Goal: Transaction & Acquisition: Book appointment/travel/reservation

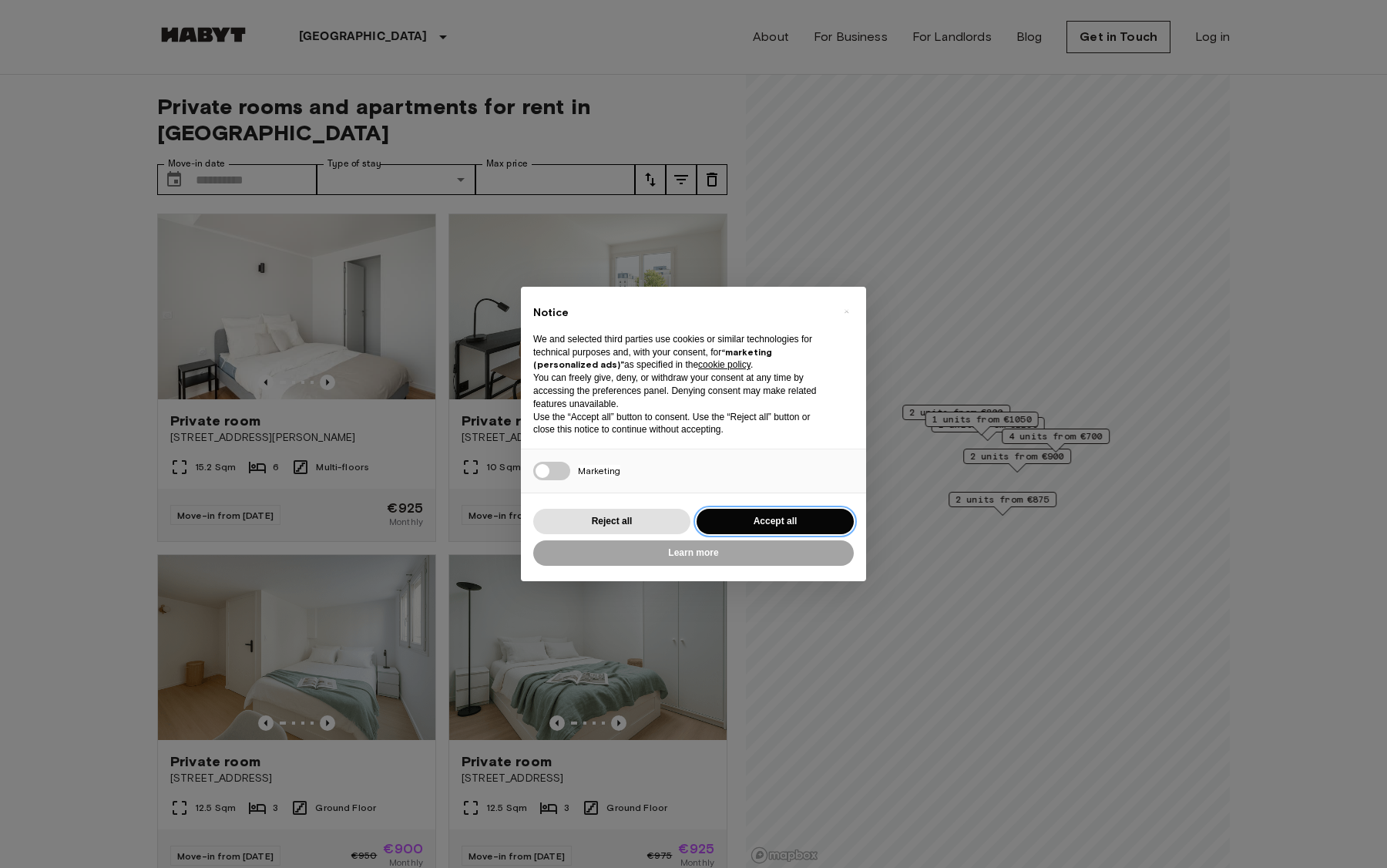
click at [773, 524] on button "Accept all" at bounding box center [775, 521] width 157 height 25
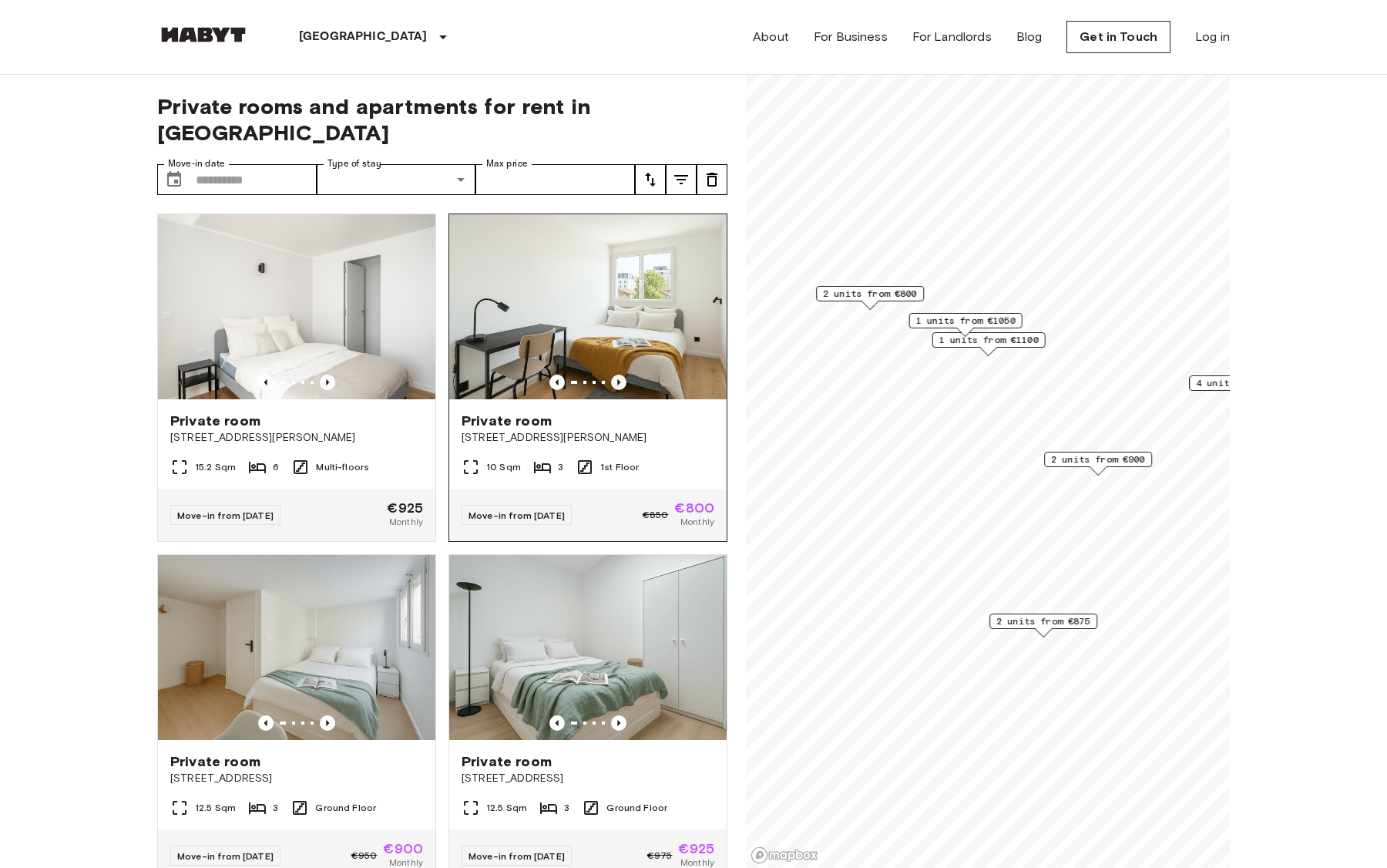
click at [618, 379] on icon "Previous image" at bounding box center [619, 382] width 3 height 6
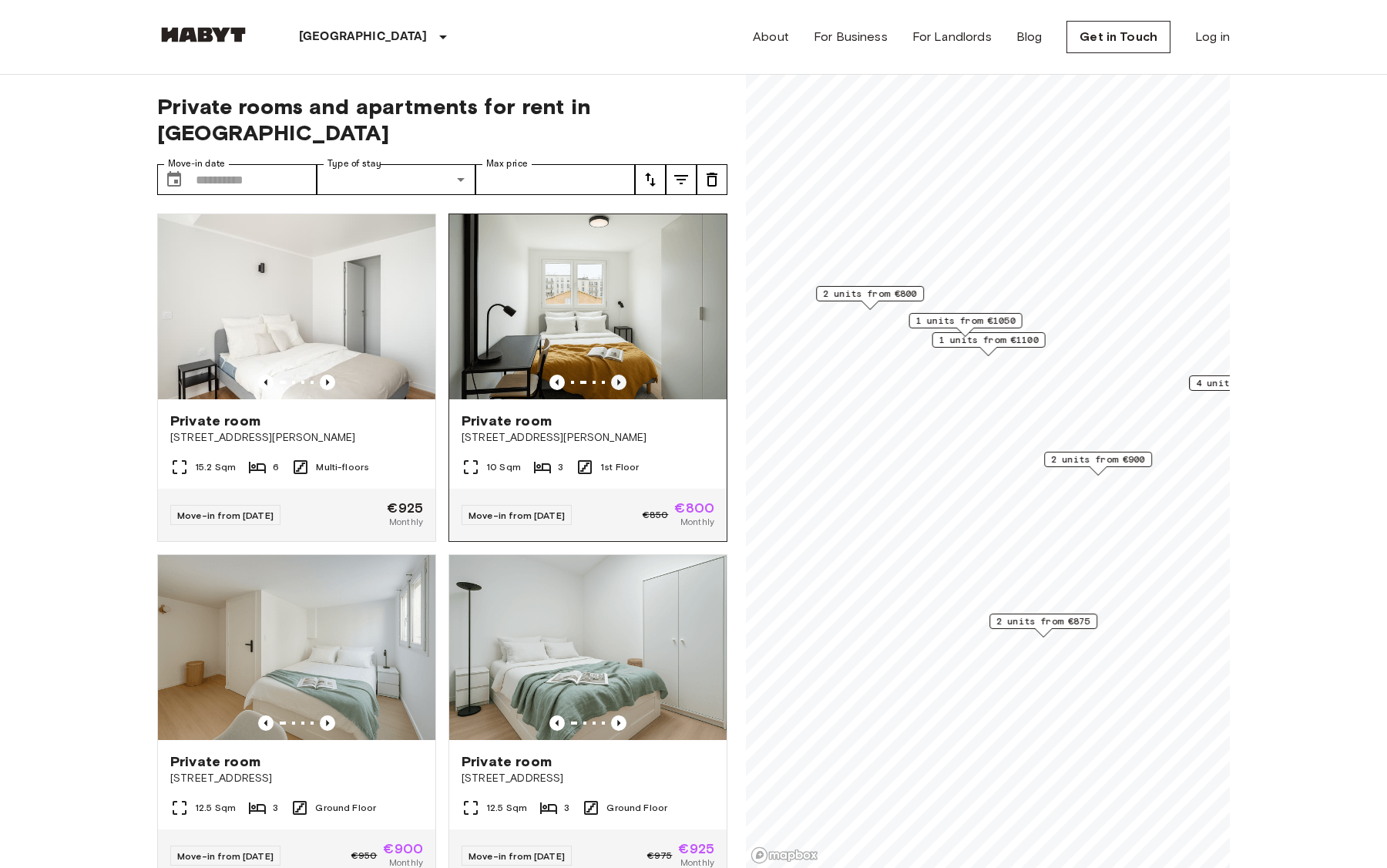
click at [618, 379] on icon "Previous image" at bounding box center [619, 382] width 3 height 6
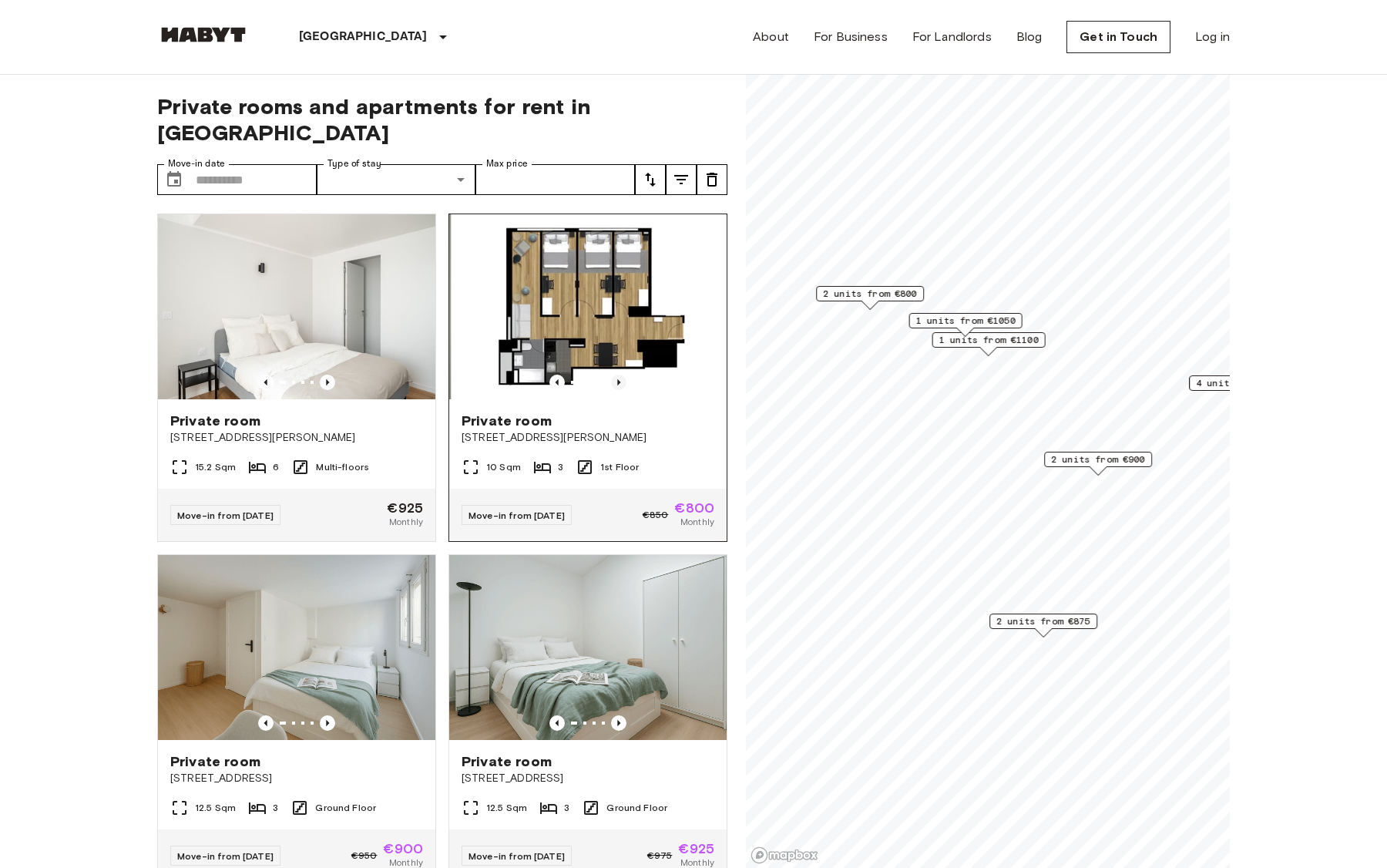
click at [618, 379] on icon "Previous image" at bounding box center [619, 382] width 3 height 6
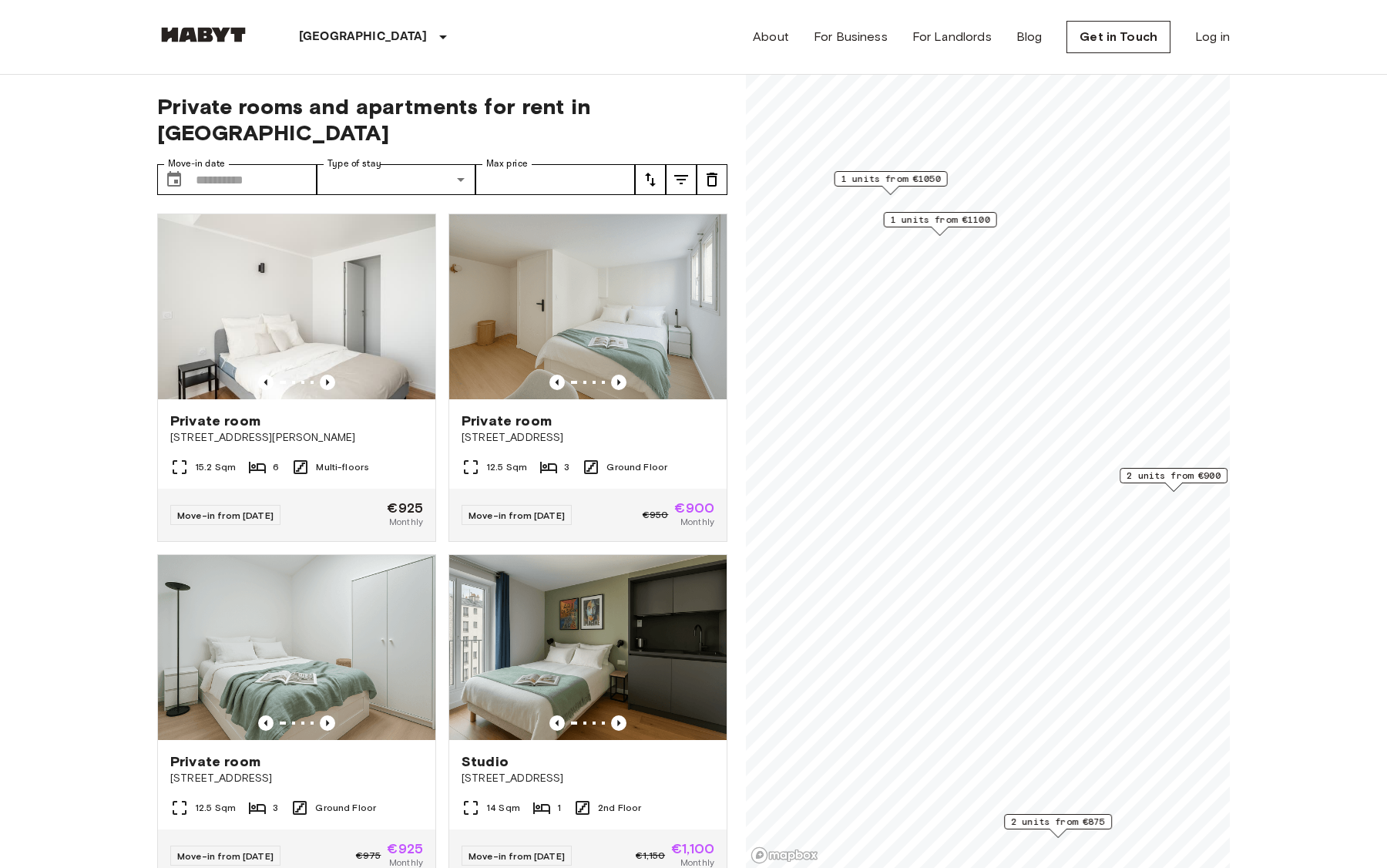
click at [931, 219] on span "1 units from €1100" at bounding box center [940, 219] width 100 height 14
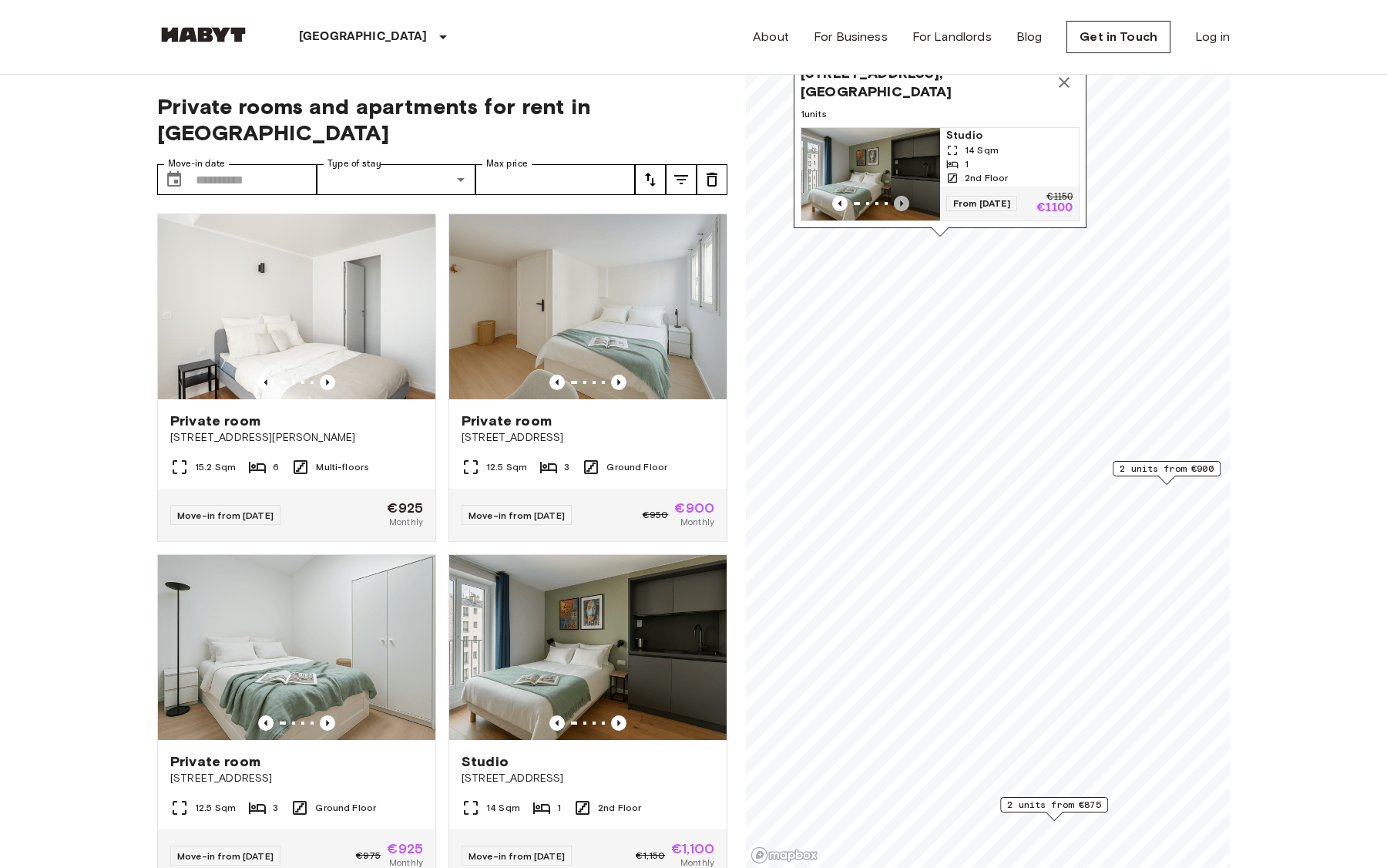
click at [902, 204] on icon "Previous image" at bounding box center [901, 203] width 15 height 15
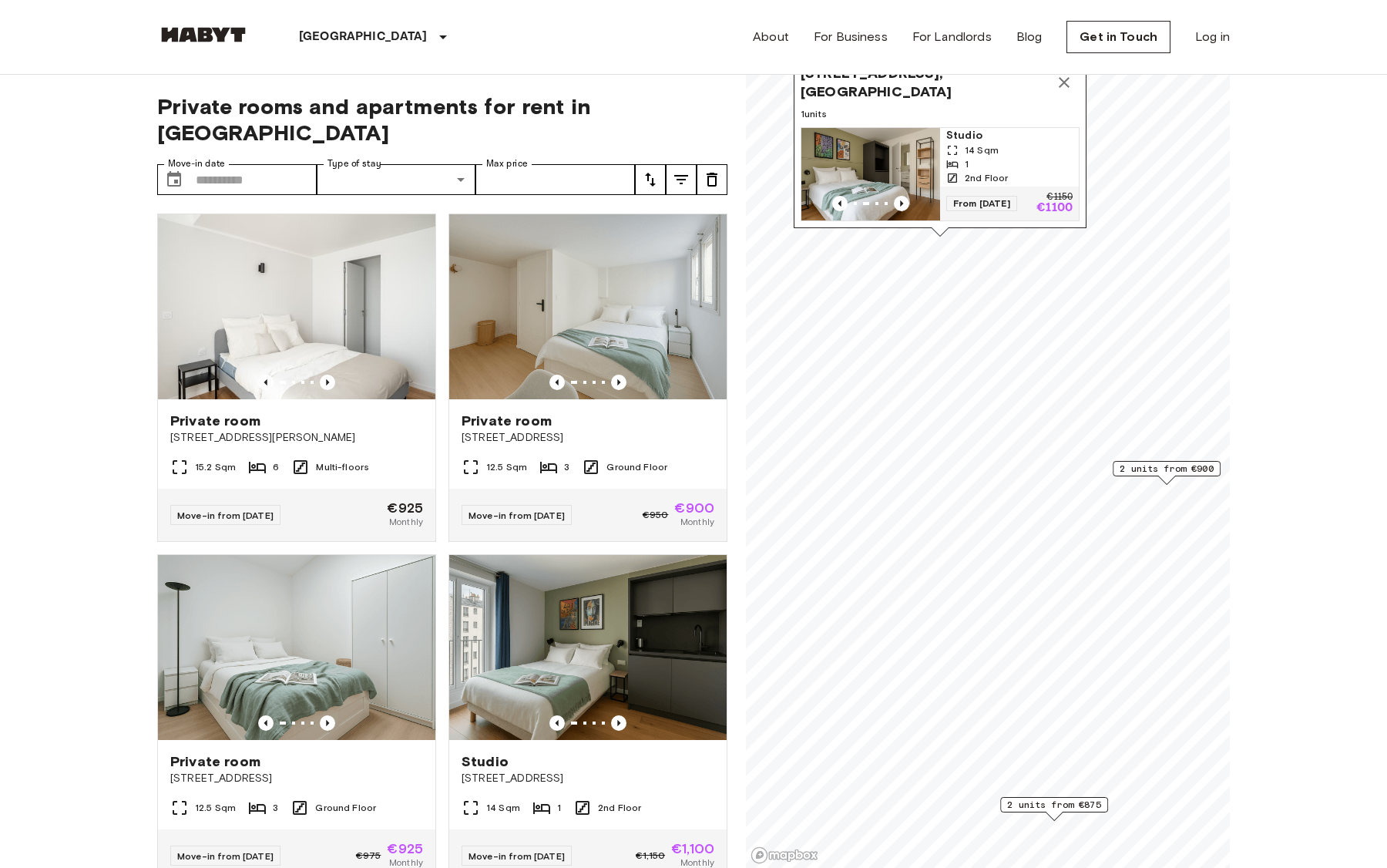
click at [1070, 79] on icon "Map marker" at bounding box center [1064, 82] width 19 height 19
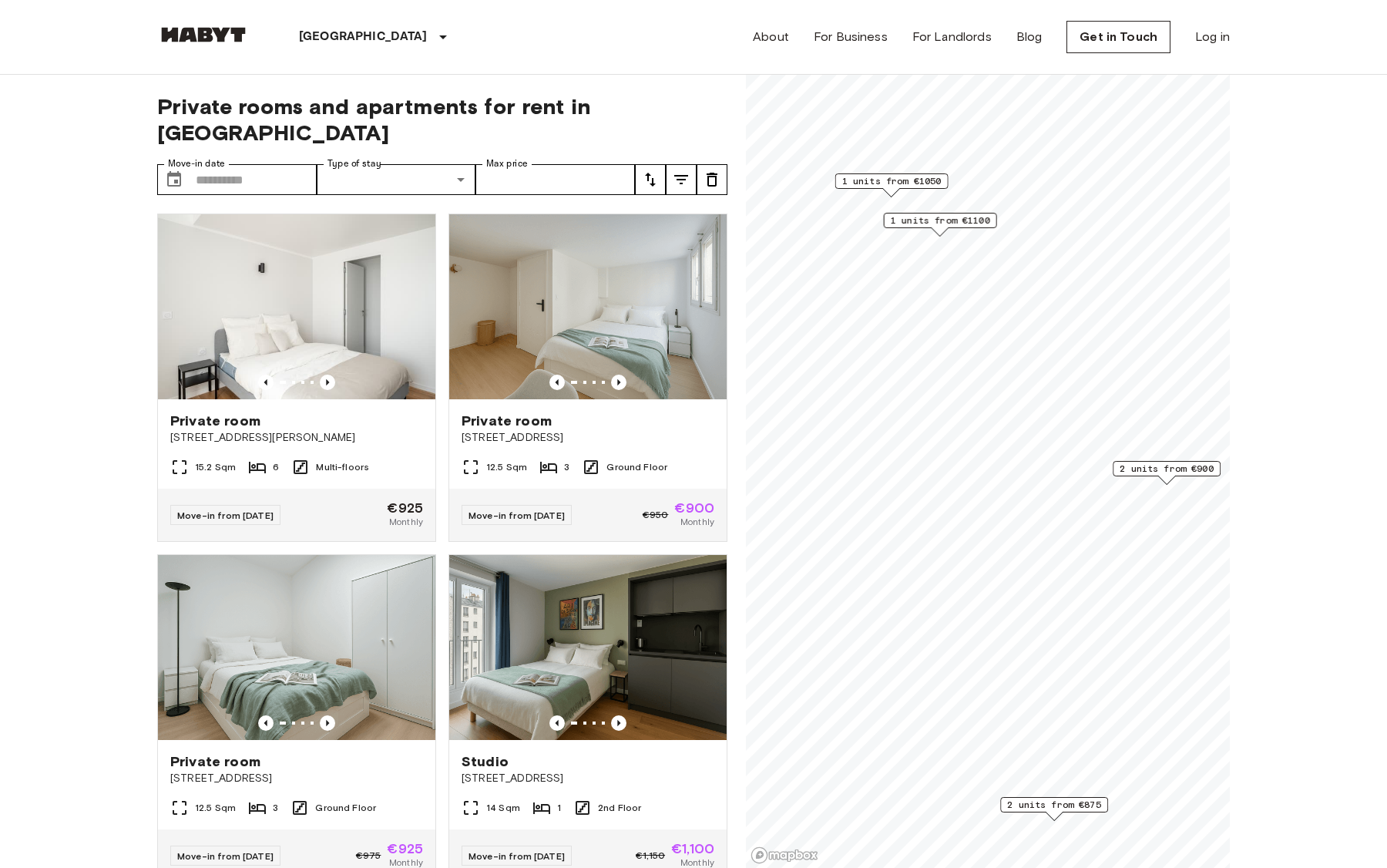
click at [924, 179] on span "1 units from €1050" at bounding box center [891, 181] width 100 height 14
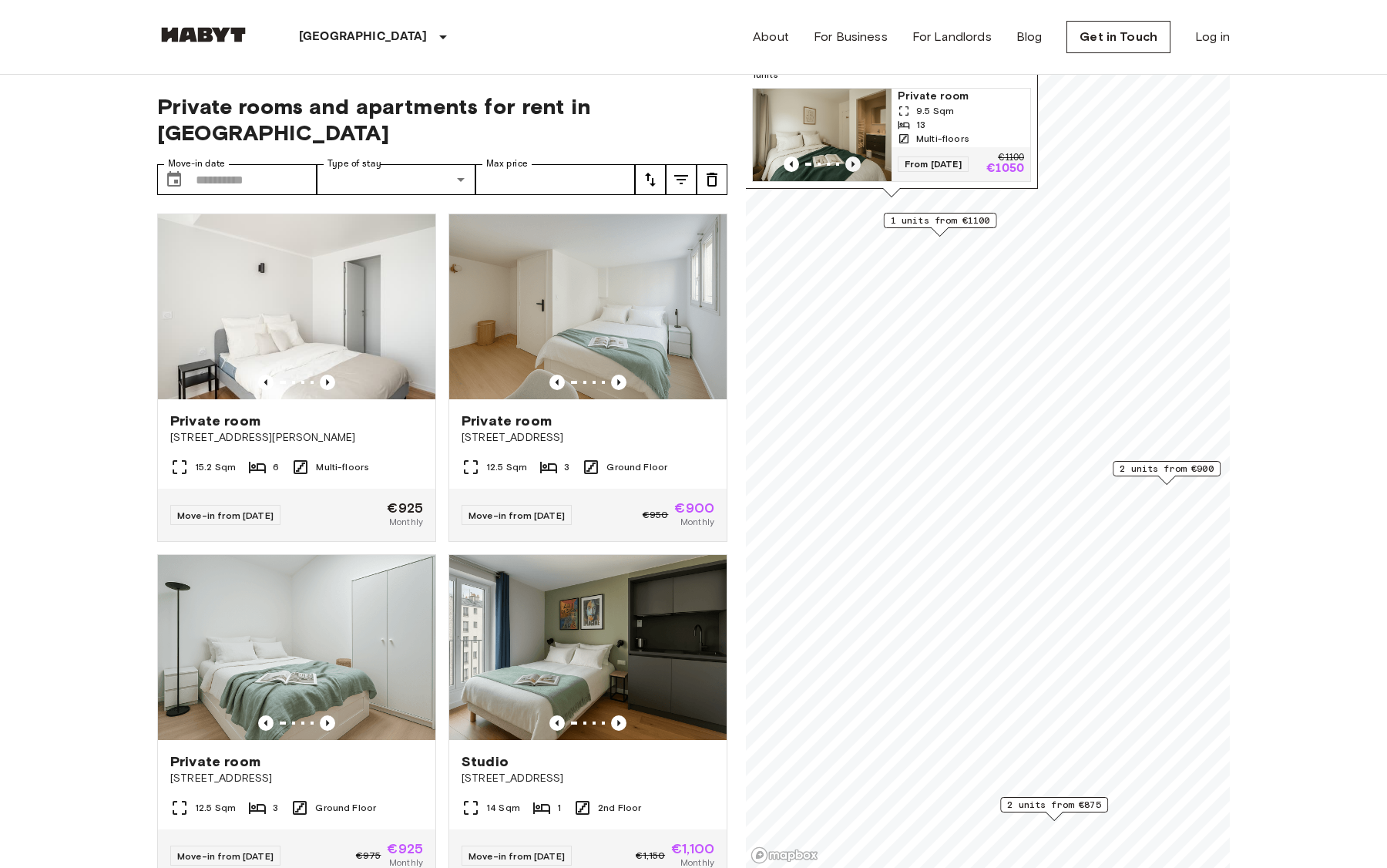
click at [850, 164] on icon "Previous image" at bounding box center [853, 164] width 15 height 15
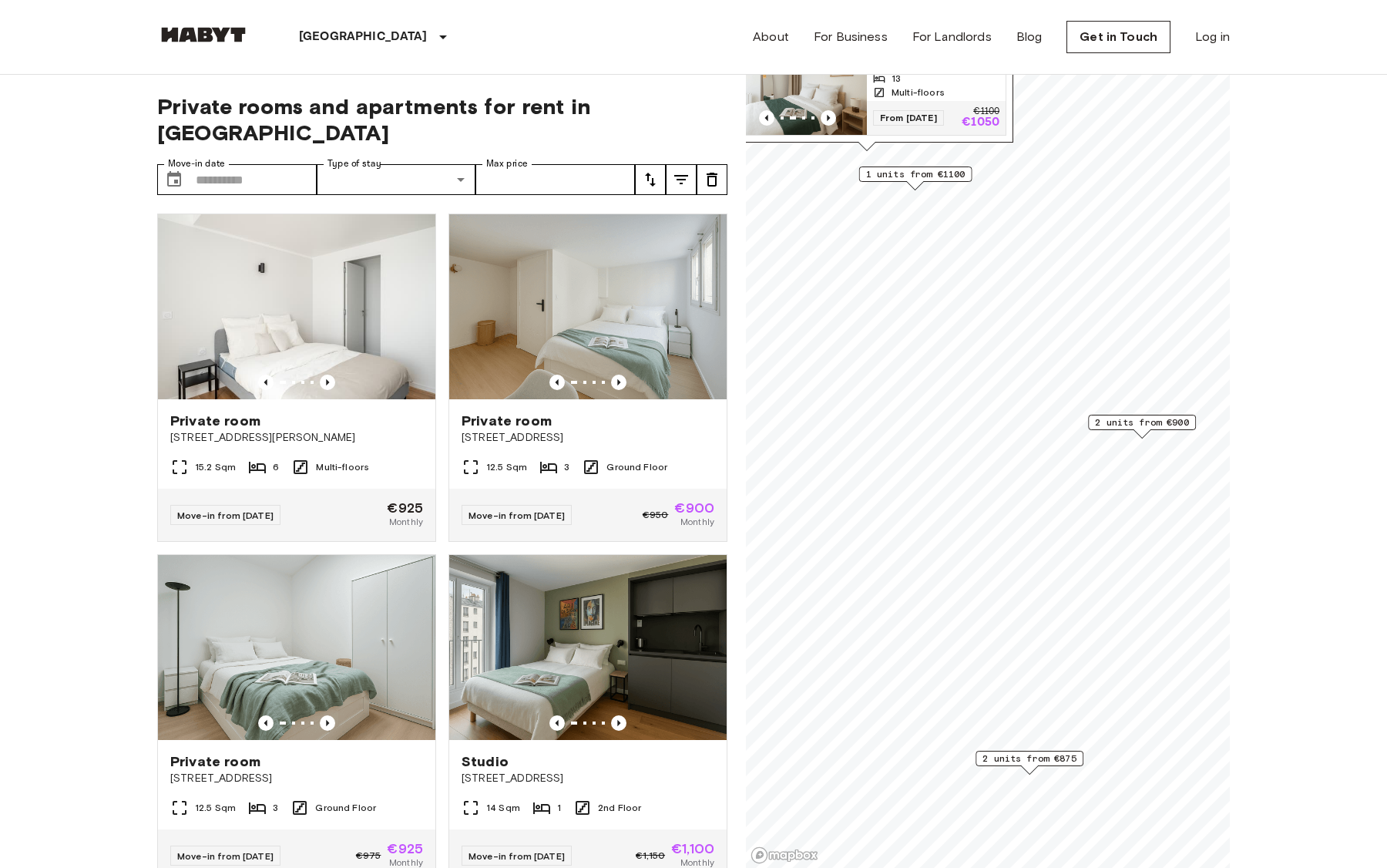
click at [927, 178] on span "1 units from €1100" at bounding box center [916, 174] width 100 height 14
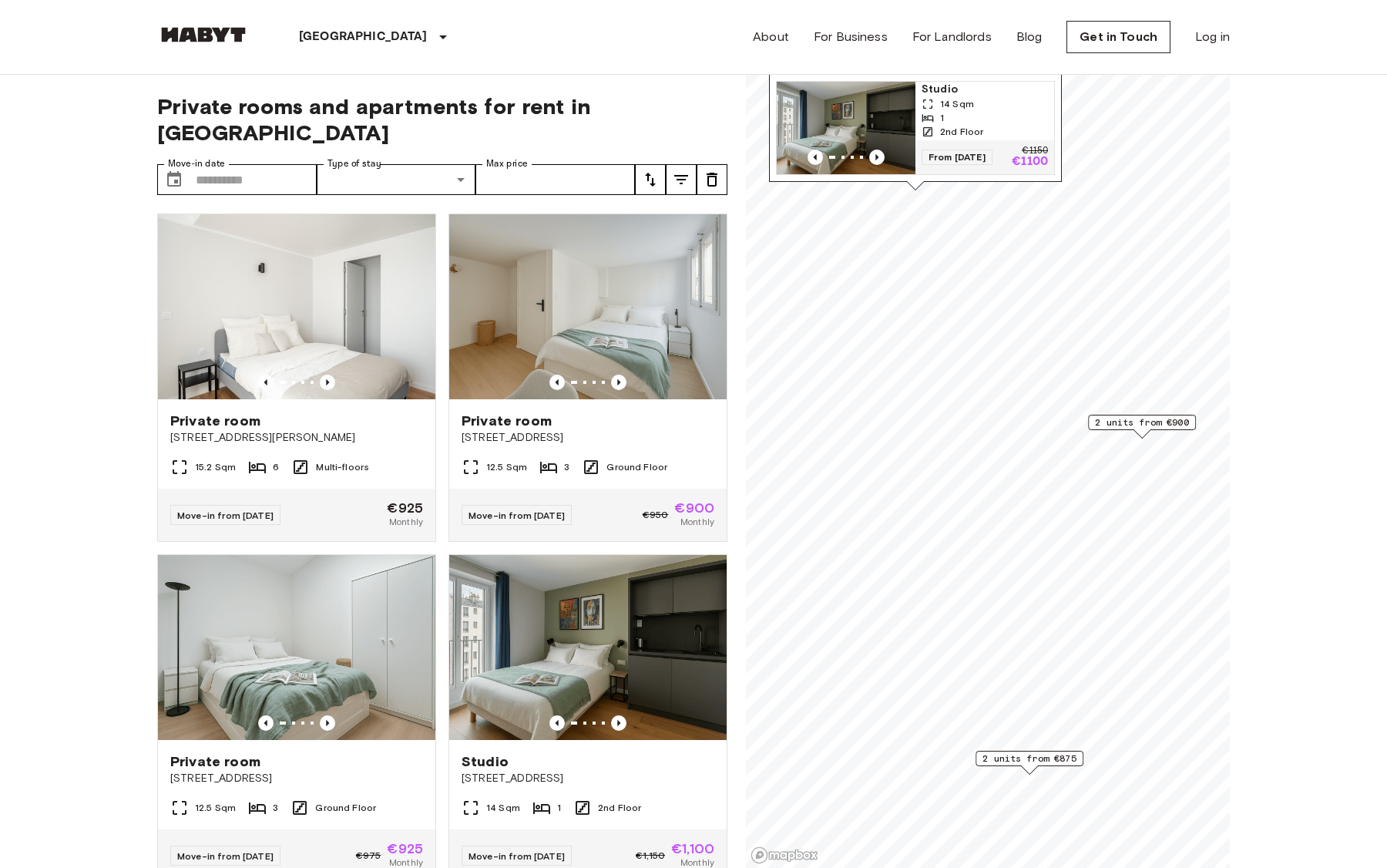
click at [1119, 418] on span "2 units from €900" at bounding box center [1142, 422] width 94 height 14
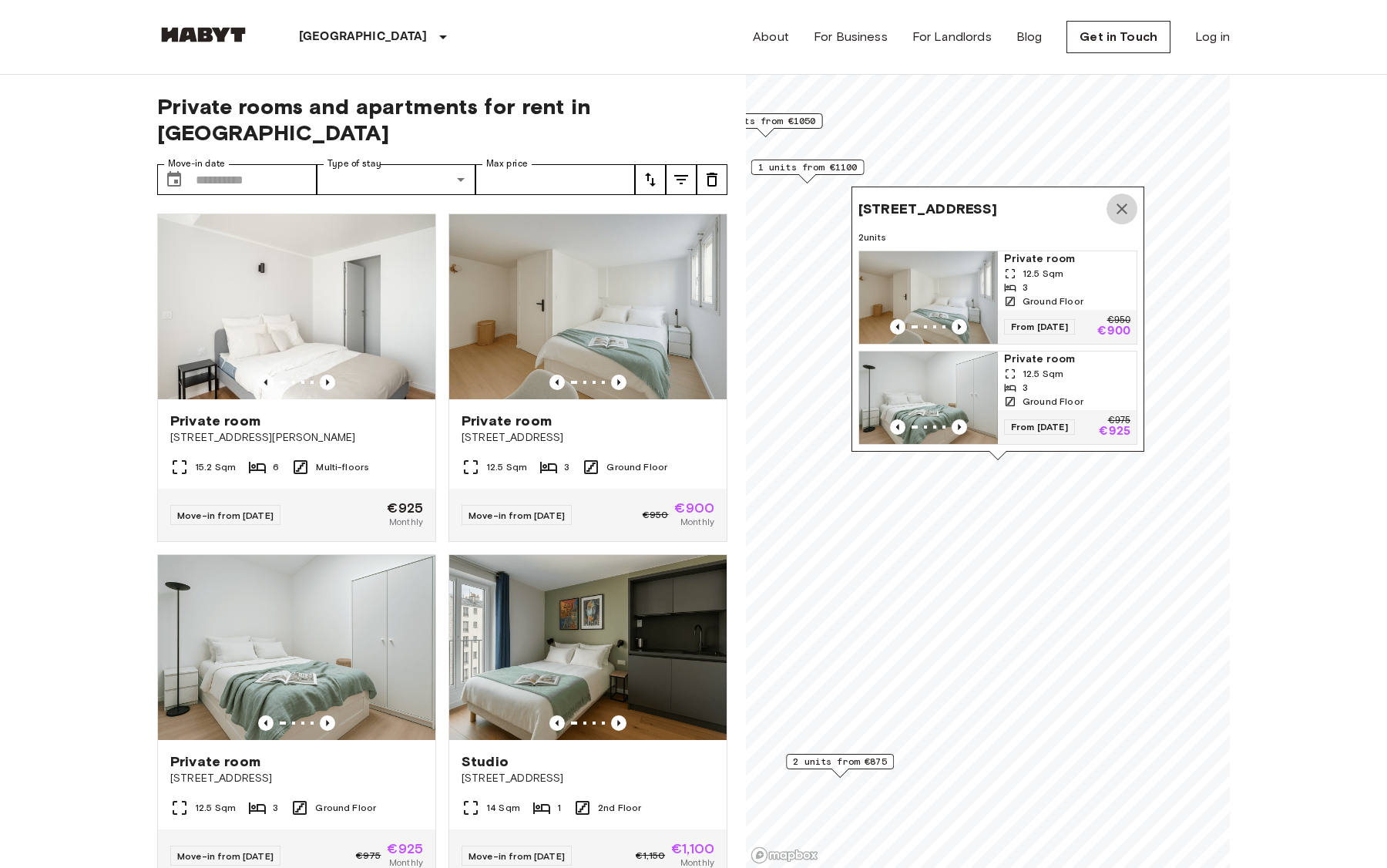
click at [1125, 208] on icon "Map marker" at bounding box center [1121, 208] width 19 height 19
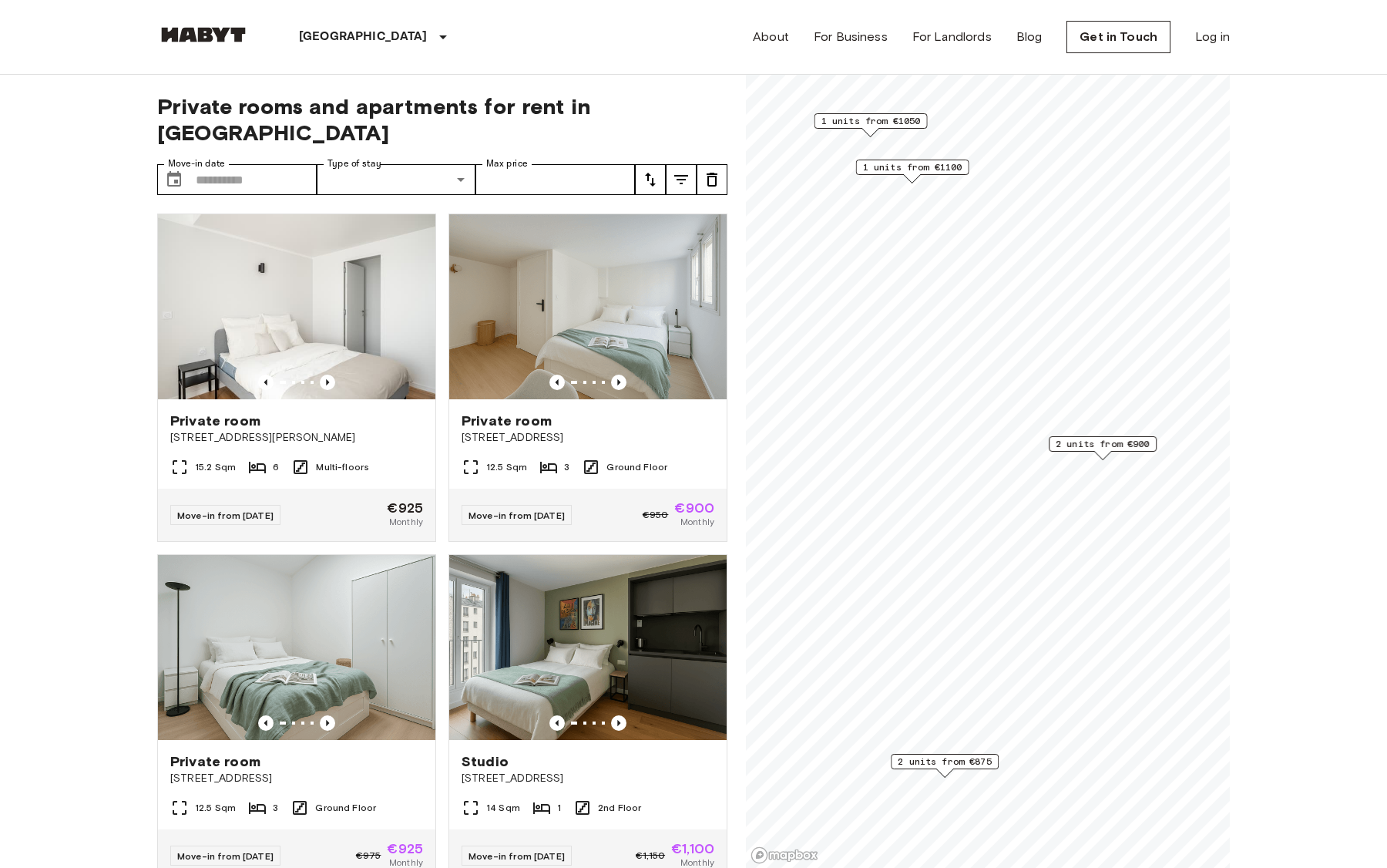
click at [1097, 446] on span "2 units from €900" at bounding box center [1103, 444] width 94 height 14
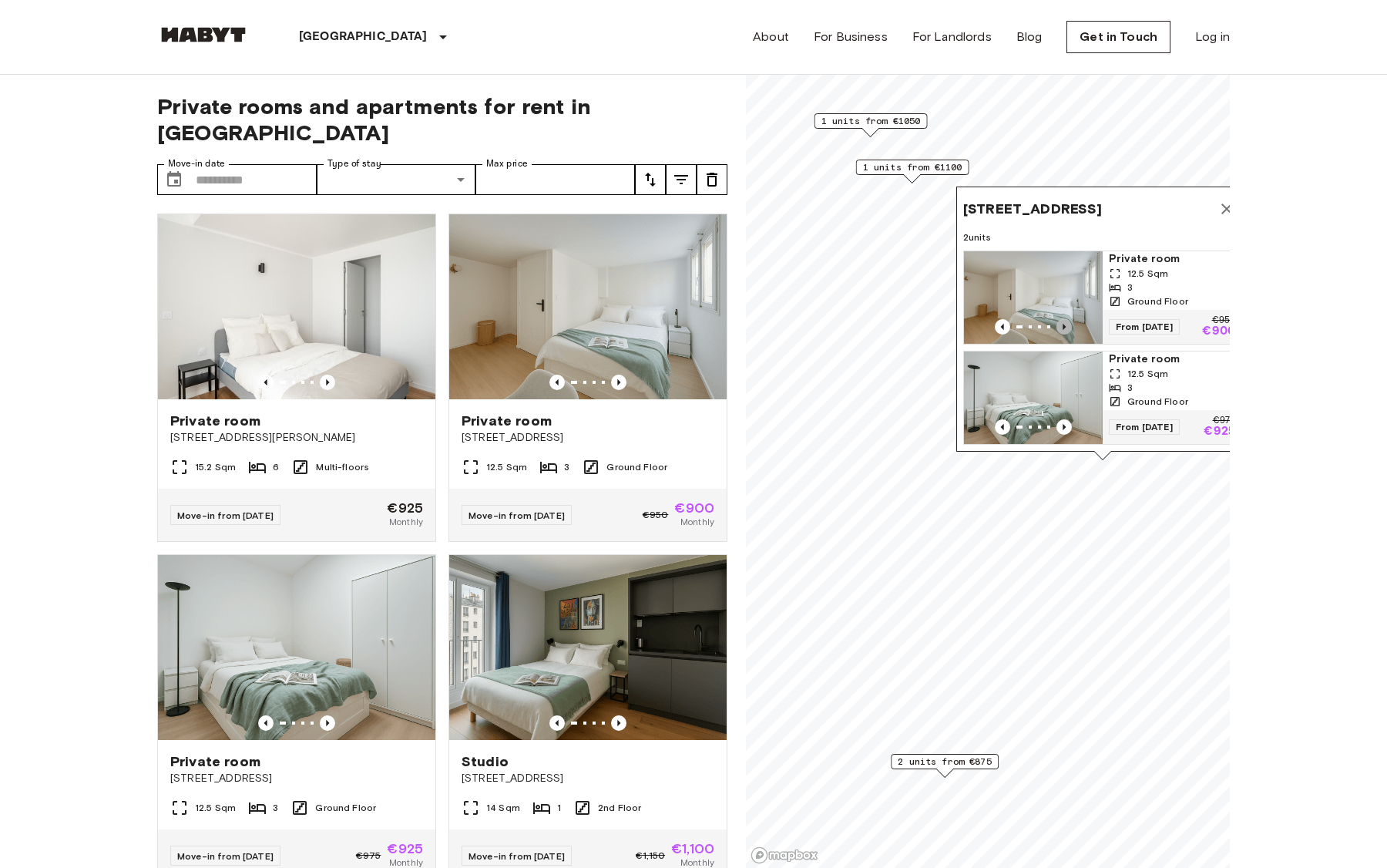
click at [1067, 326] on icon "Previous image" at bounding box center [1064, 326] width 15 height 15
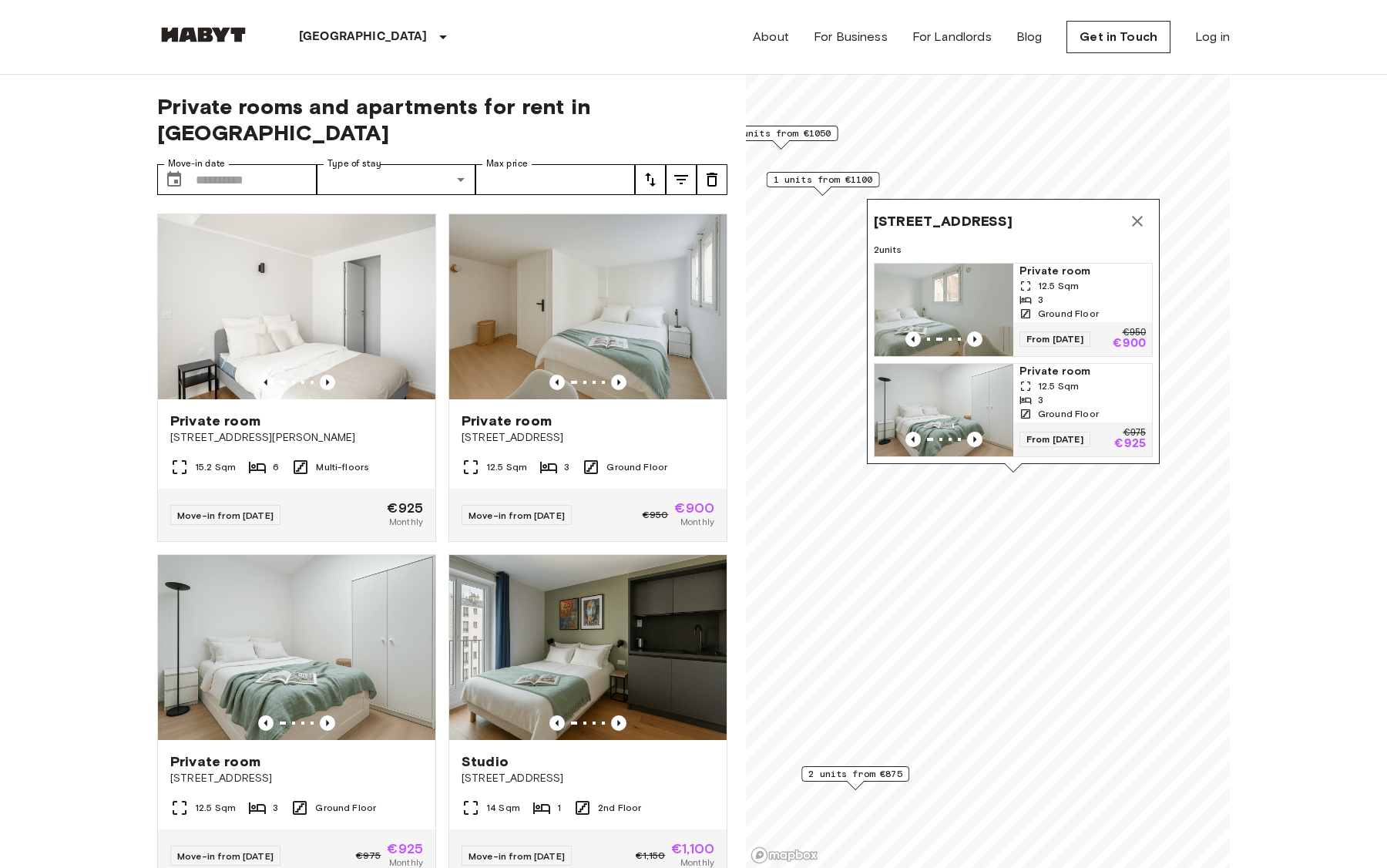
click at [1145, 222] on icon "Map marker" at bounding box center [1137, 221] width 19 height 19
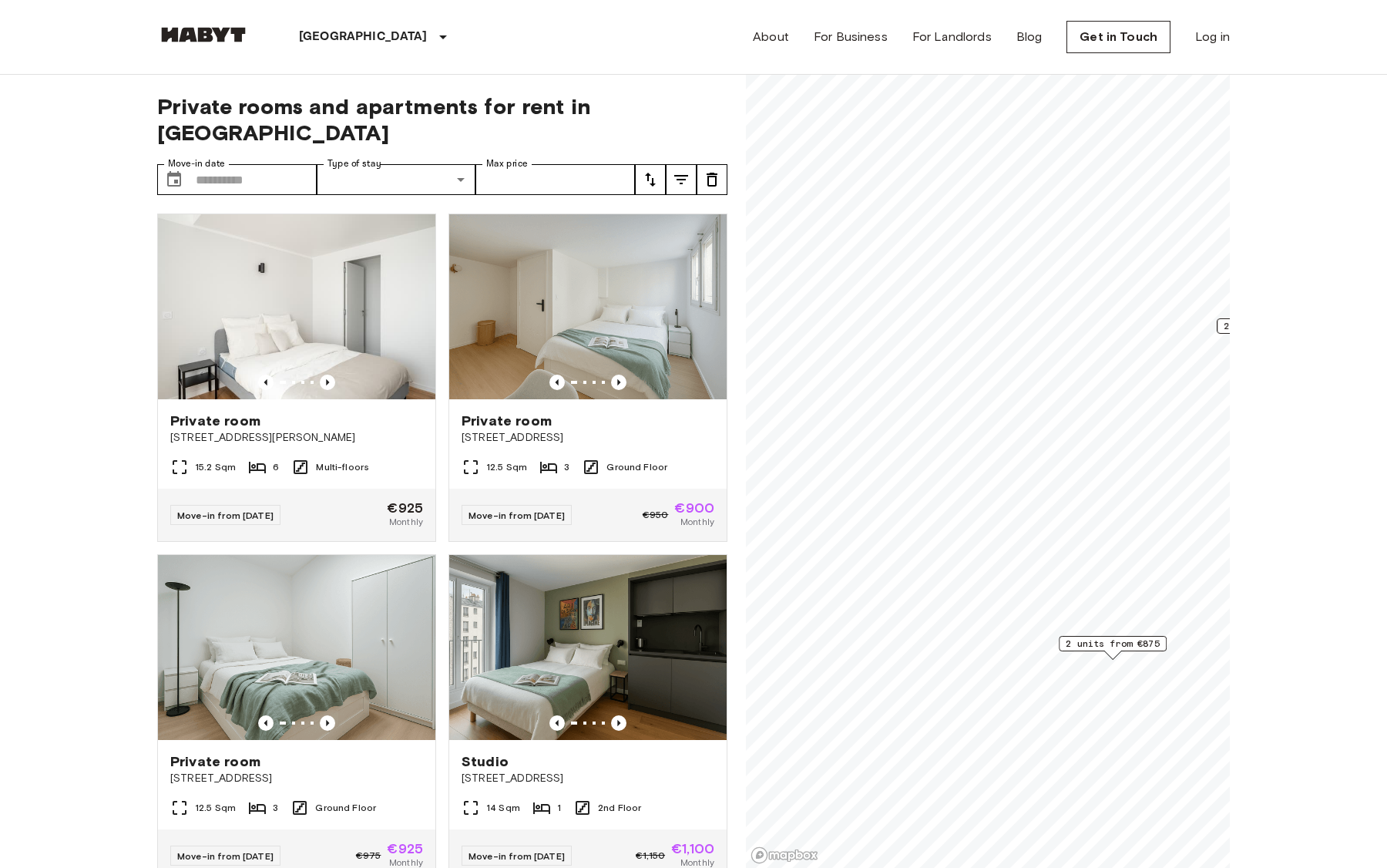
click at [1131, 643] on span "2 units from €875" at bounding box center [1113, 643] width 94 height 14
